Goal: Task Accomplishment & Management: Complete application form

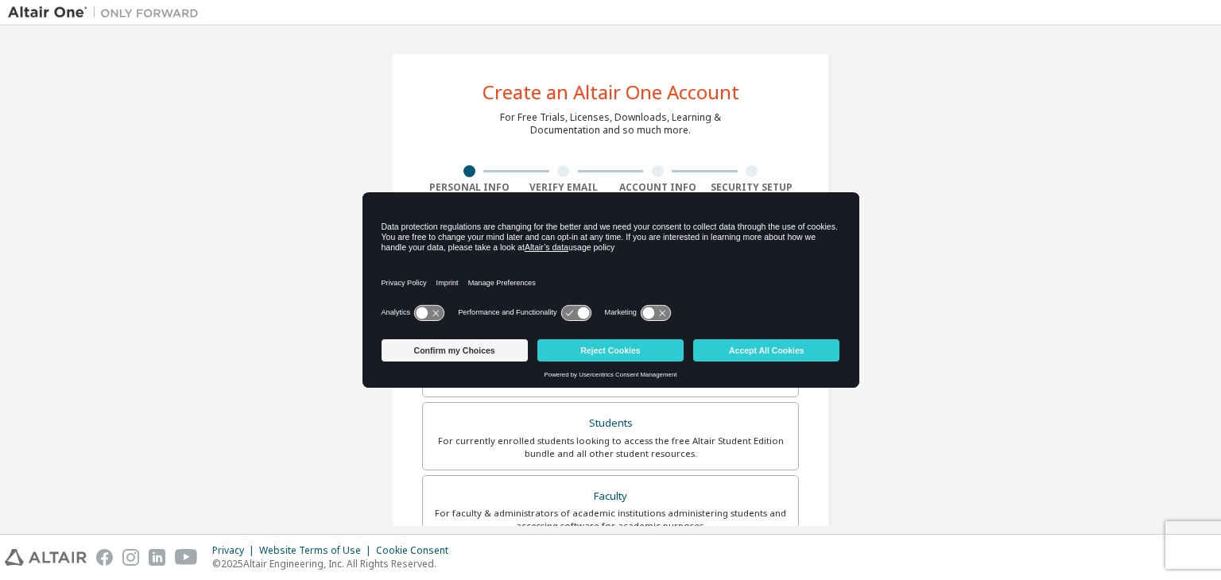
click at [585, 256] on div "Privacy Policy Imprint Manage Preferences" at bounding box center [610, 278] width 459 height 45
click at [717, 358] on button "Accept All Cookies" at bounding box center [766, 350] width 146 height 22
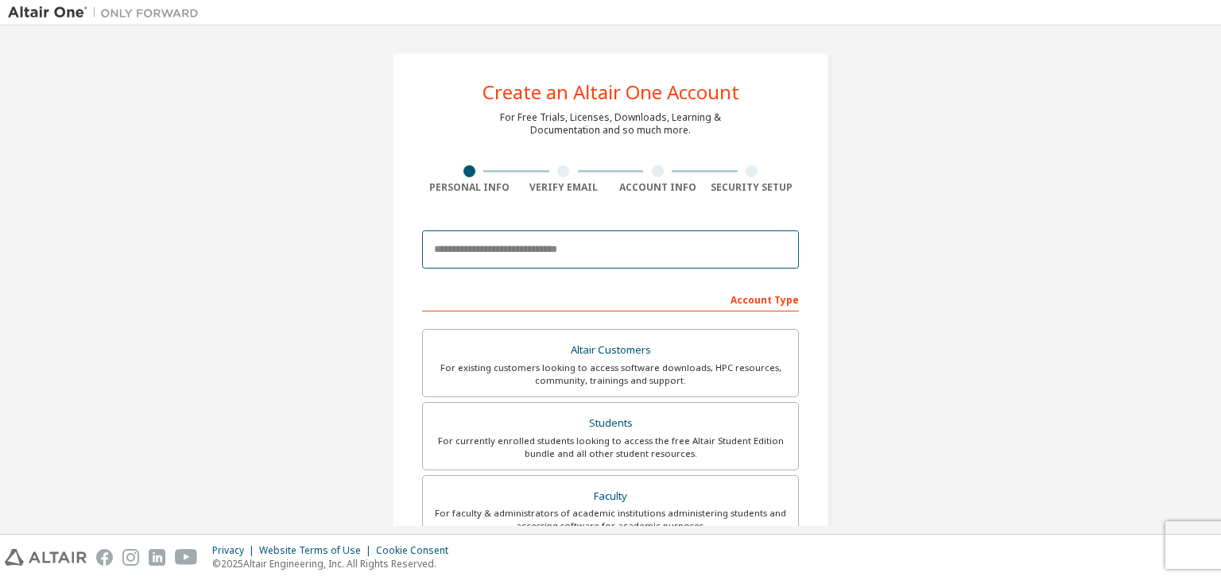
click at [607, 239] on input "email" at bounding box center [610, 249] width 377 height 38
type input "**********"
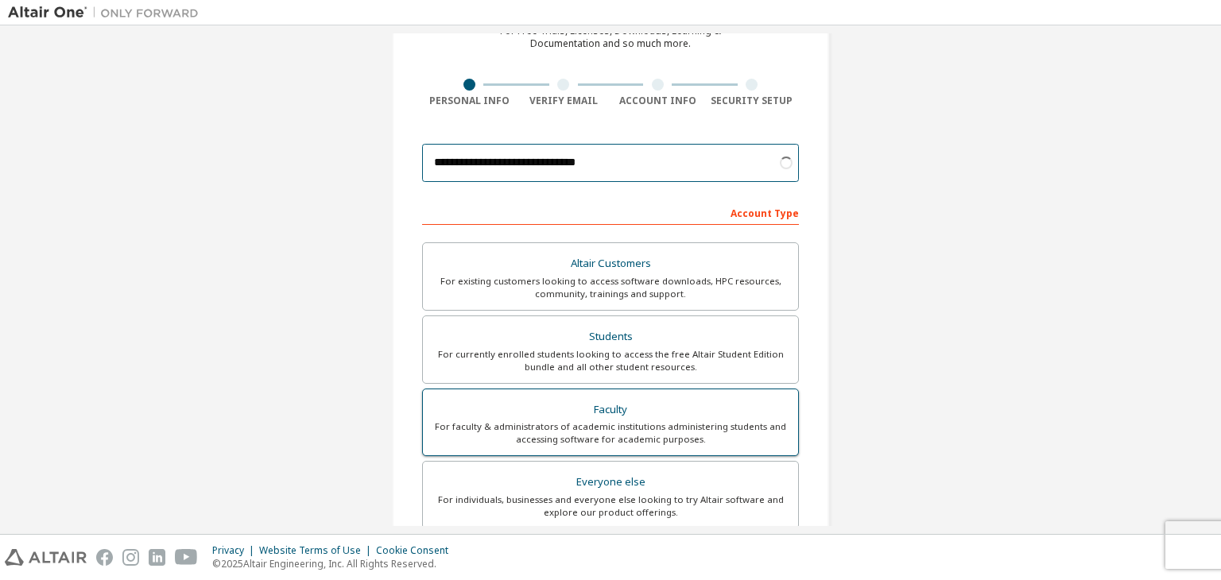
scroll to position [79, 0]
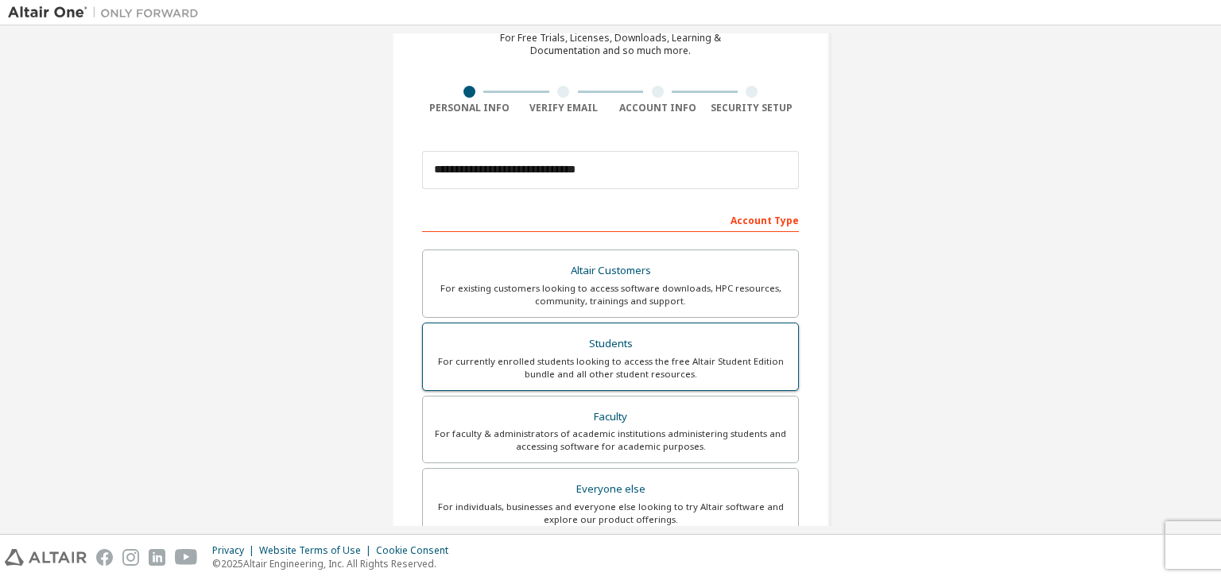
click at [592, 351] on div "Students" at bounding box center [610, 344] width 356 height 22
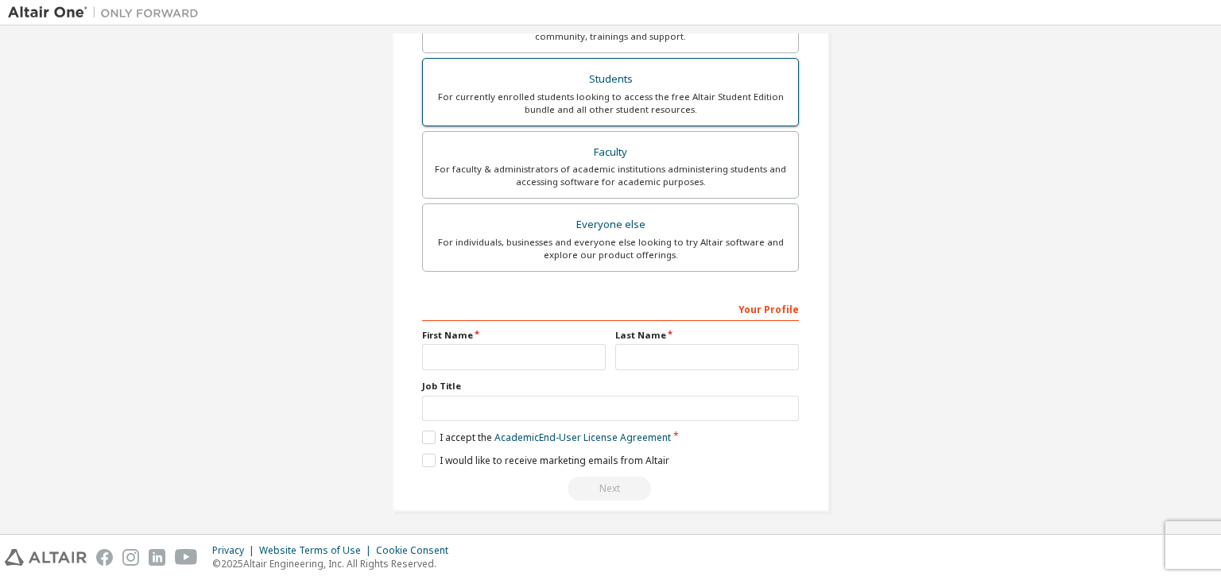
scroll to position [346, 0]
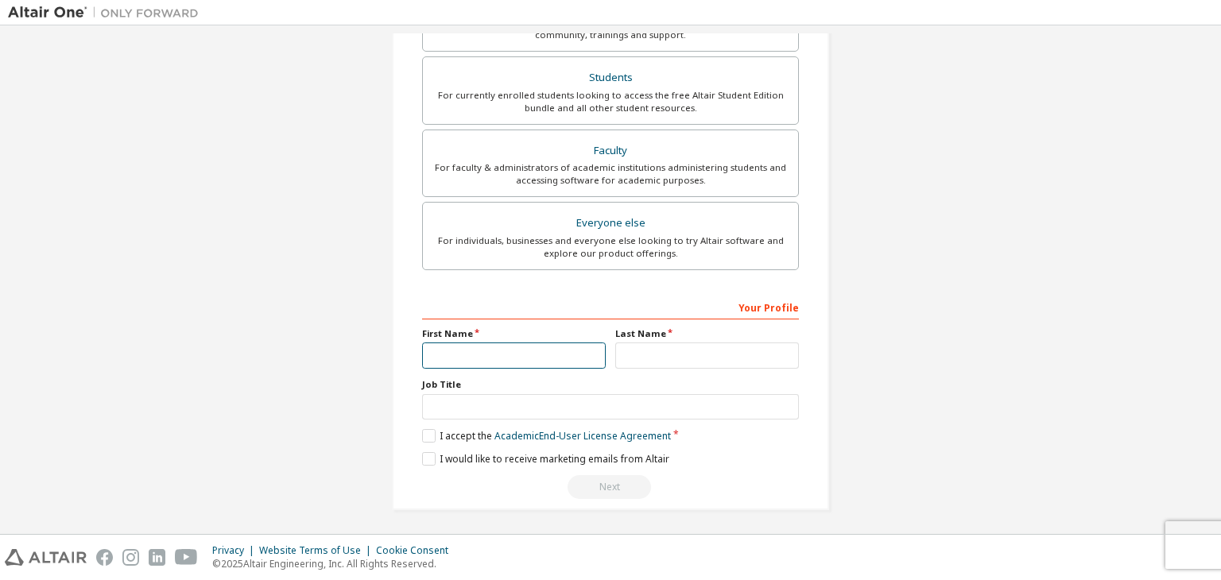
click at [536, 362] on input "text" at bounding box center [514, 356] width 184 height 26
type input "*******"
click at [714, 351] on input "text" at bounding box center [707, 356] width 184 height 26
type input "****"
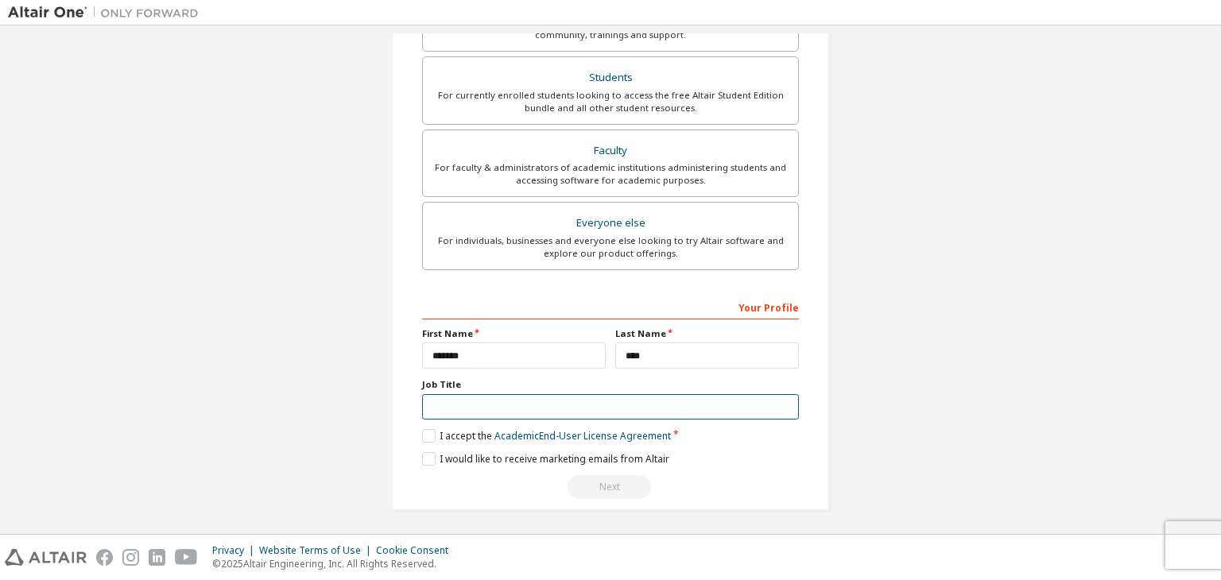
click at [669, 408] on input "text" at bounding box center [610, 407] width 377 height 26
type input "*******"
click at [425, 436] on label "I accept the Academic End-User License Agreement" at bounding box center [546, 436] width 249 height 14
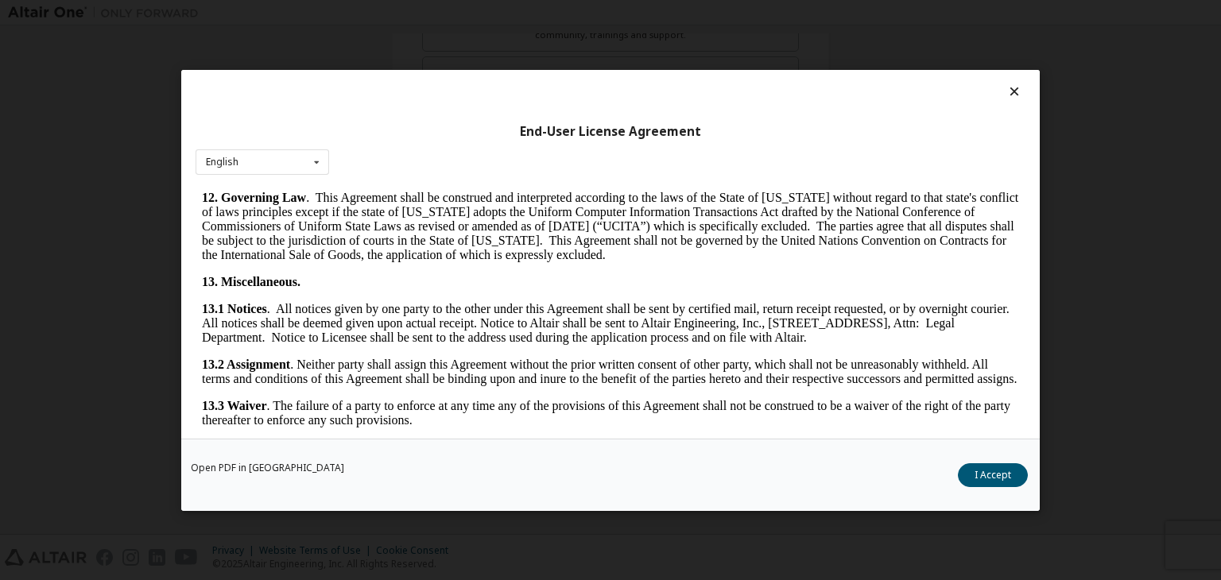
scroll to position [2655, 0]
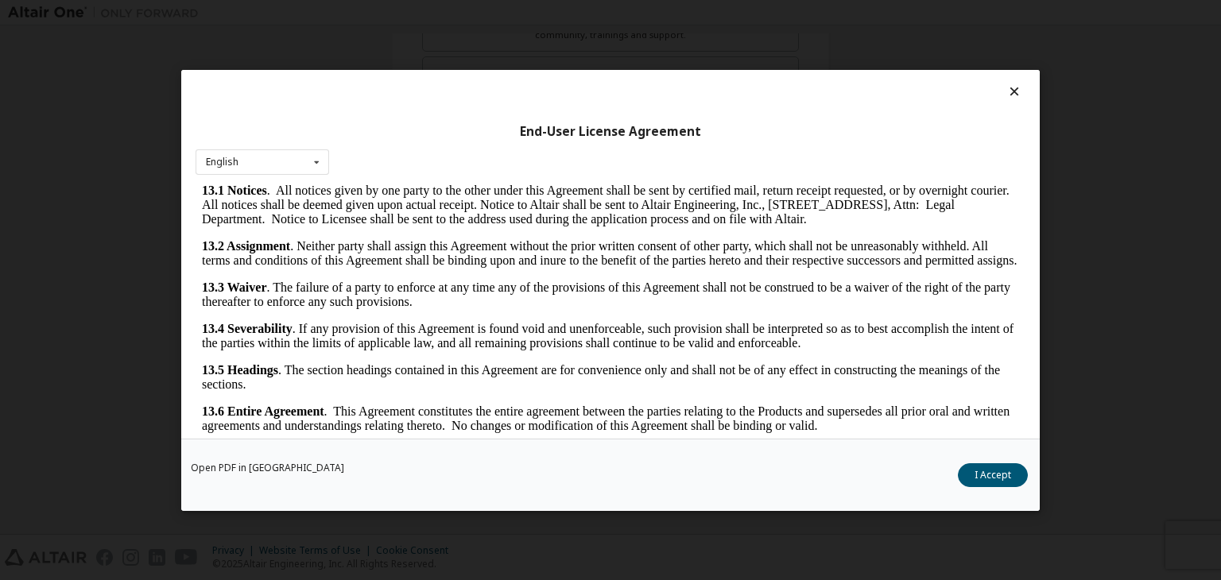
drag, startPoint x: 1014, startPoint y: 302, endPoint x: 1210, endPoint y: 642, distance: 392.4
click at [992, 478] on button "I Accept" at bounding box center [993, 475] width 70 height 24
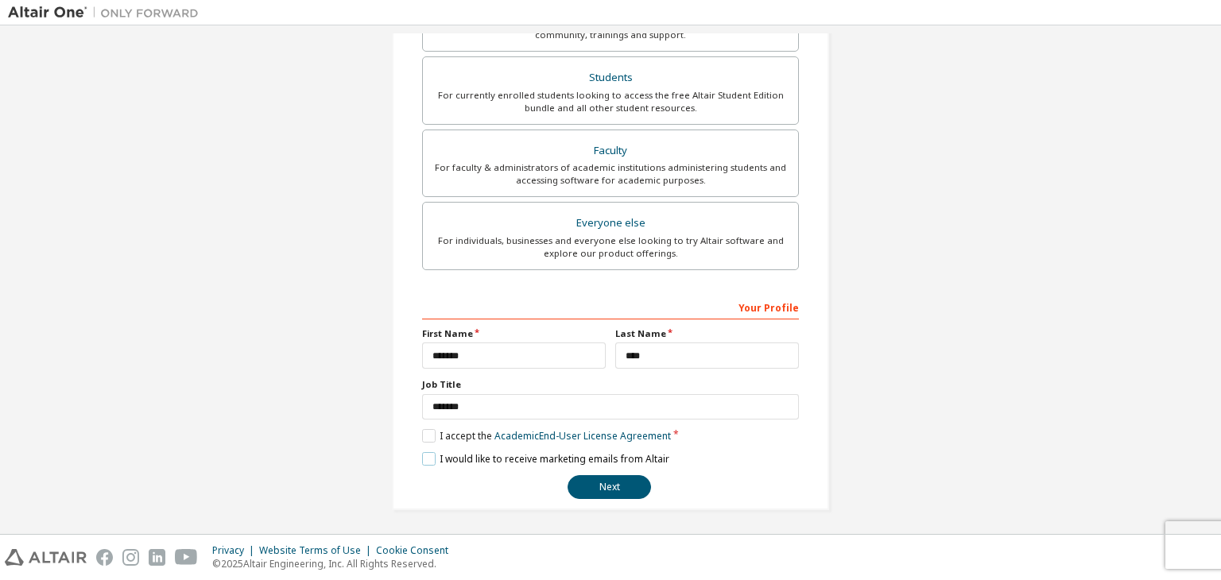
click at [424, 456] on label "I would like to receive marketing emails from Altair" at bounding box center [545, 459] width 247 height 14
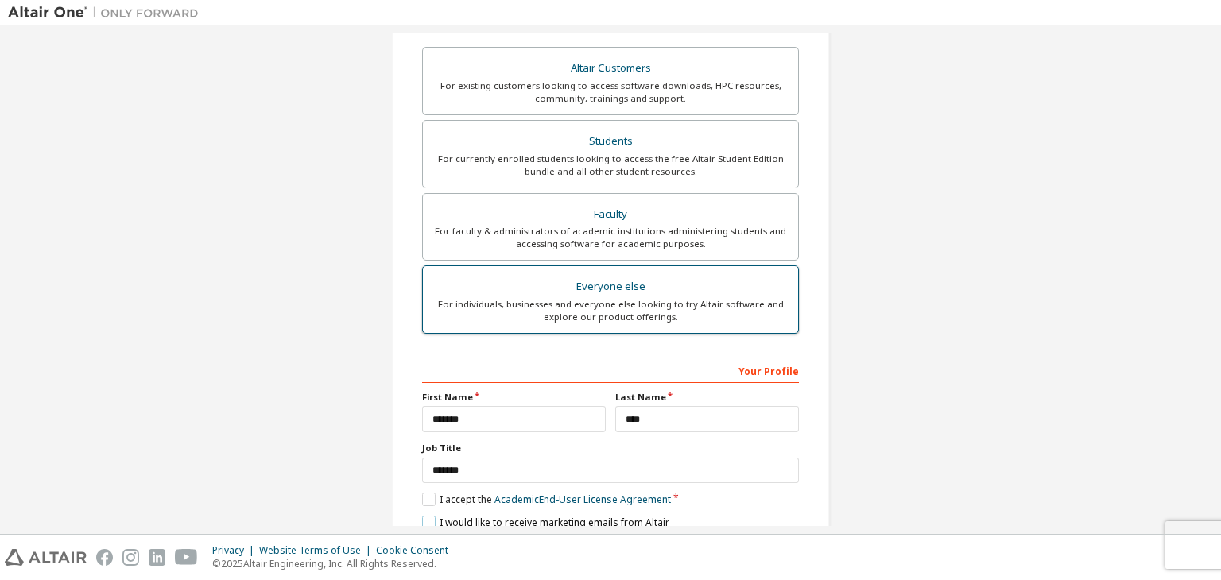
scroll to position [346, 0]
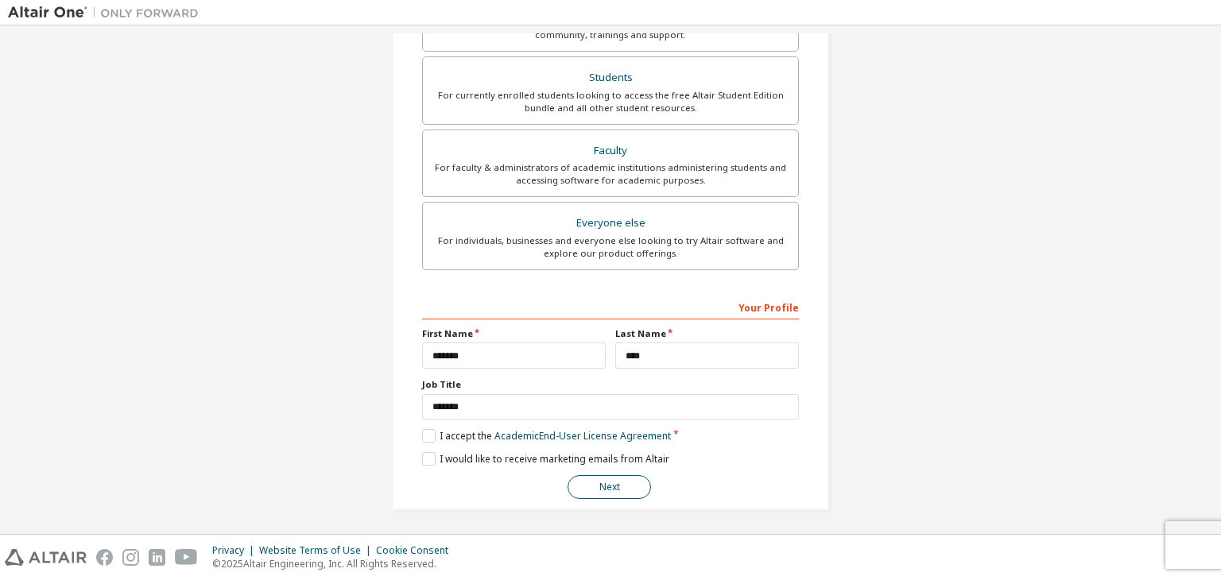
click at [601, 485] on button "Next" at bounding box center [608, 487] width 83 height 24
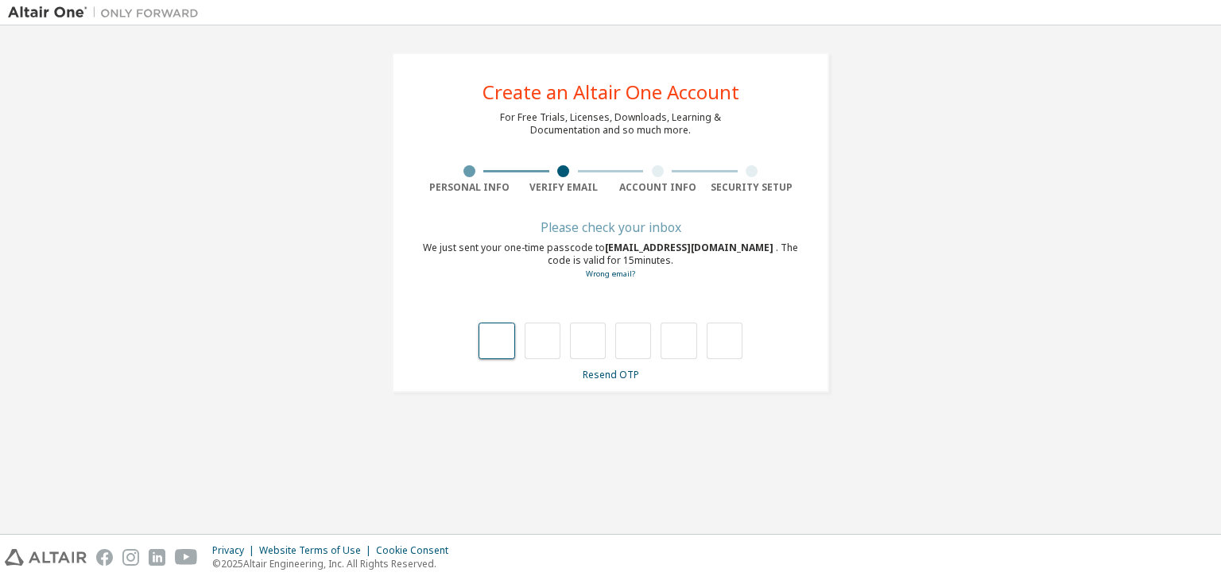
scroll to position [0, 0]
type input "*"
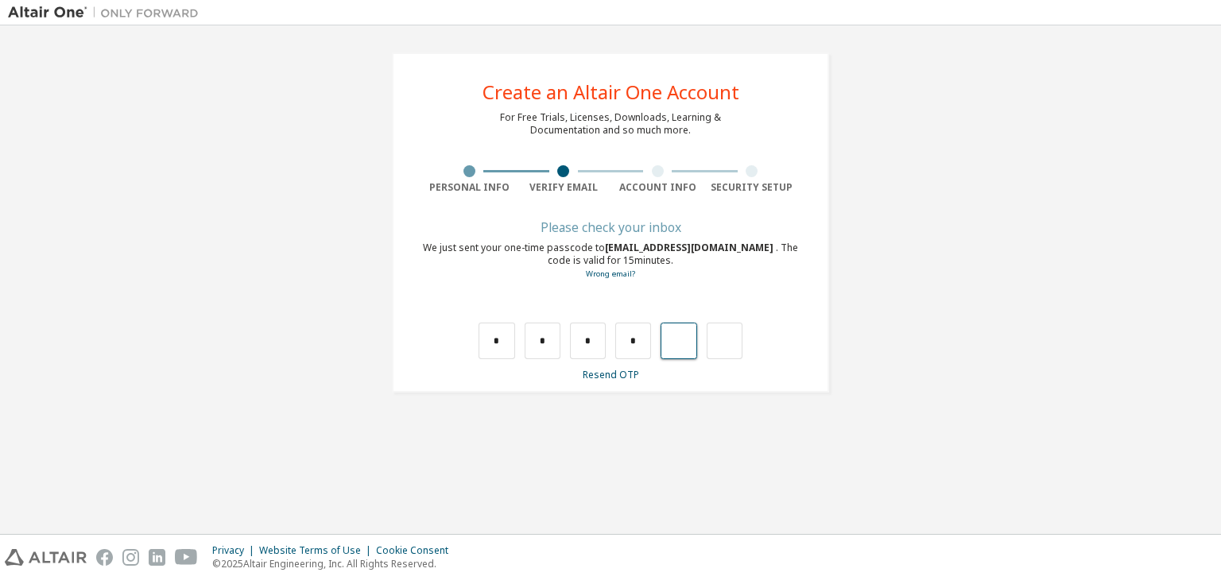
type input "*"
click at [498, 341] on input "text" at bounding box center [496, 341] width 36 height 37
type input "*"
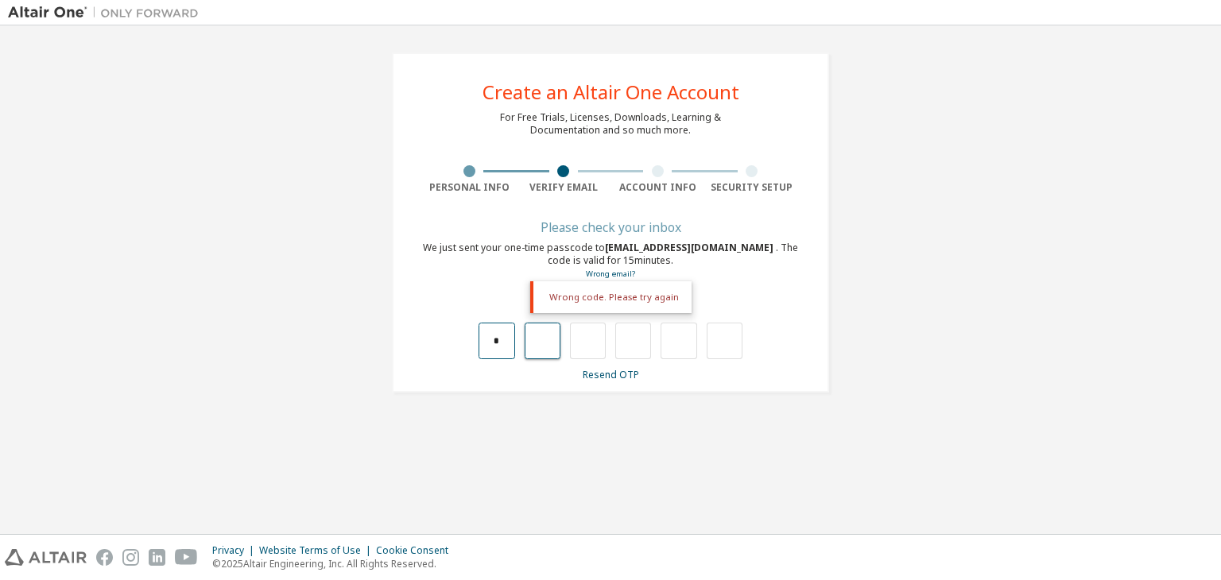
type input "*"
